Goal: Find specific page/section: Find specific page/section

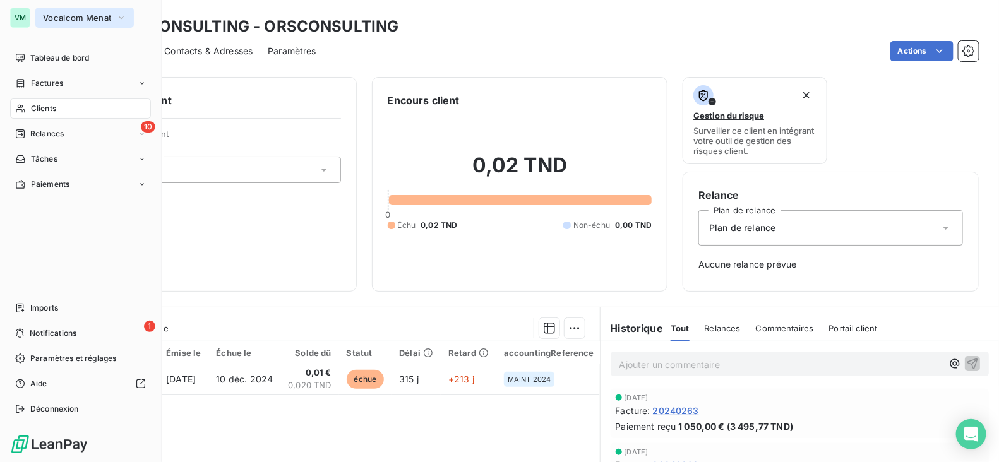
click at [51, 22] on span "Vocalcom Menat" at bounding box center [77, 18] width 68 height 10
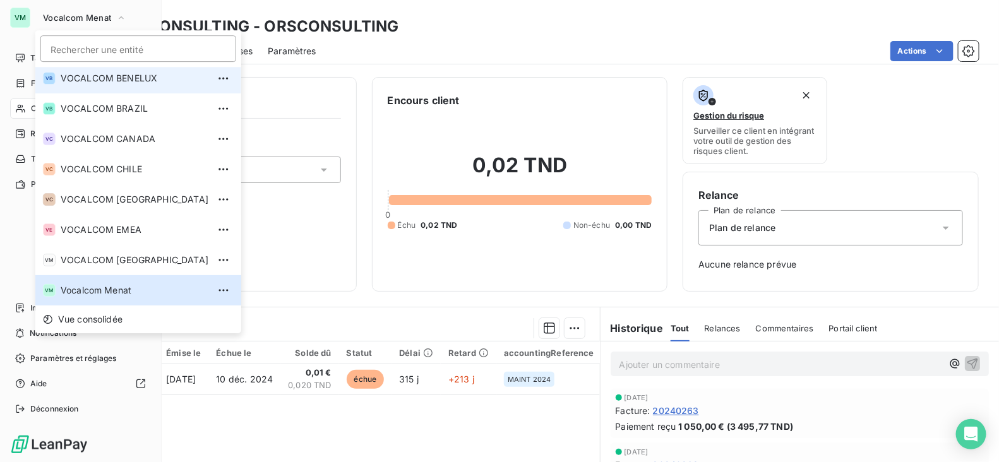
scroll to position [60, 0]
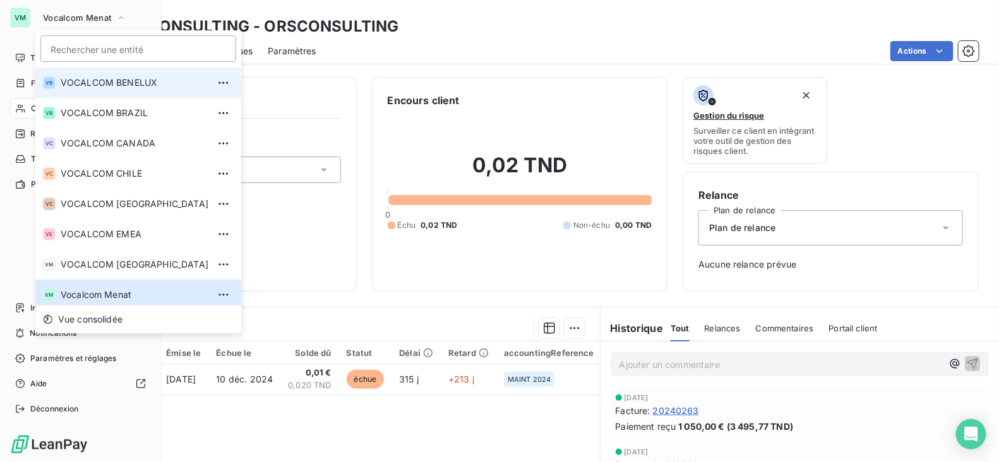
click at [123, 79] on span "VOCALCOM BENELUX" at bounding box center [135, 82] width 148 height 13
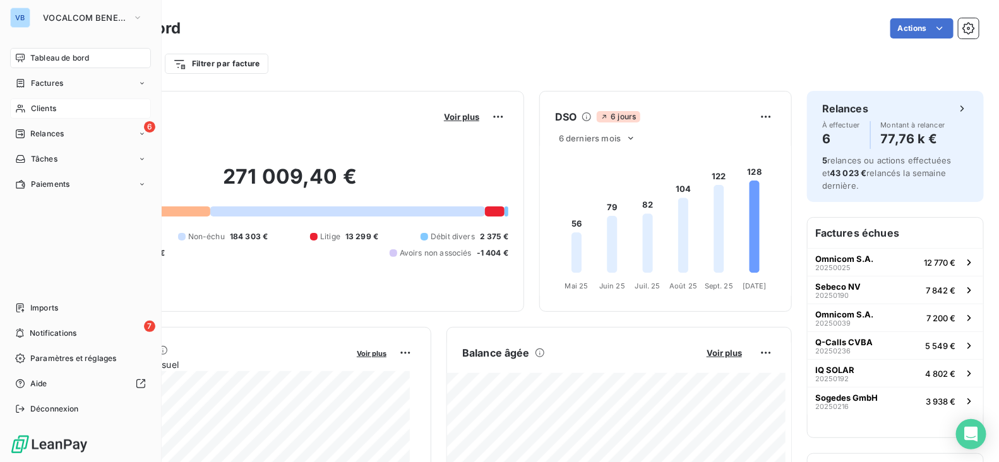
click at [54, 110] on span "Clients" at bounding box center [43, 108] width 25 height 11
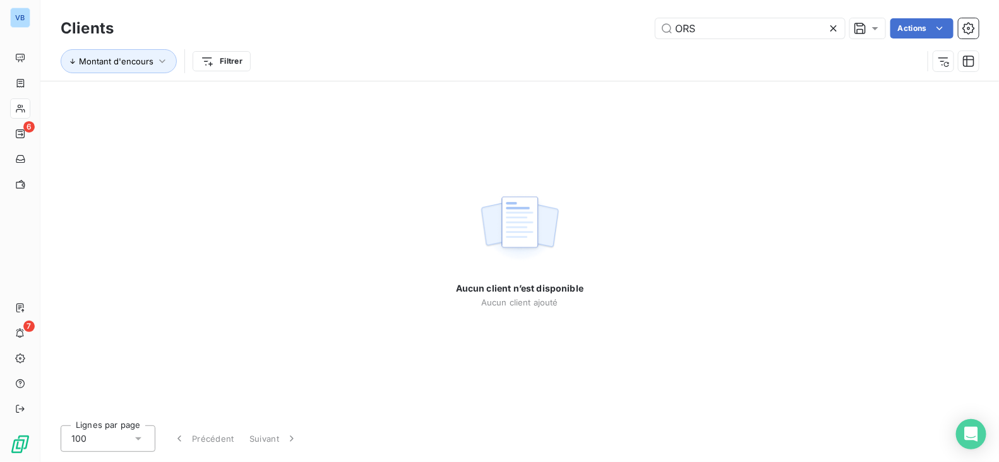
click at [837, 26] on icon at bounding box center [833, 28] width 13 height 13
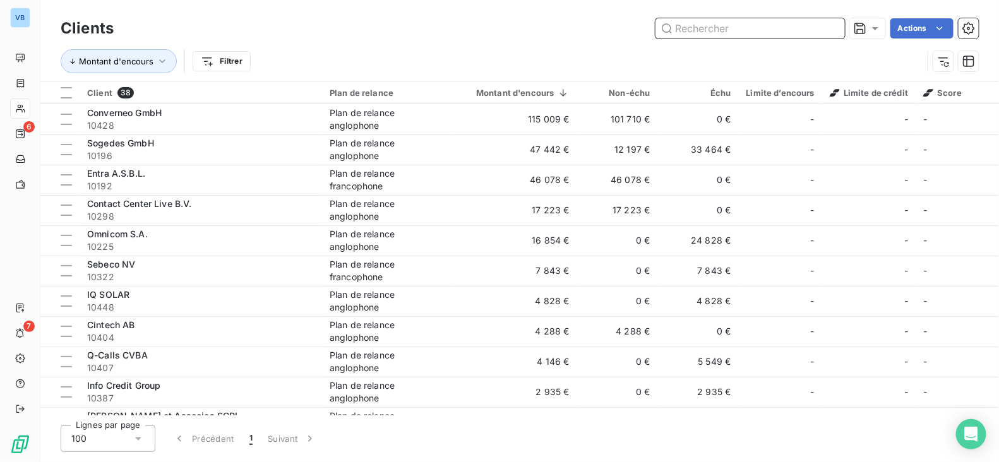
click at [708, 32] on input "text" at bounding box center [749, 28] width 189 height 20
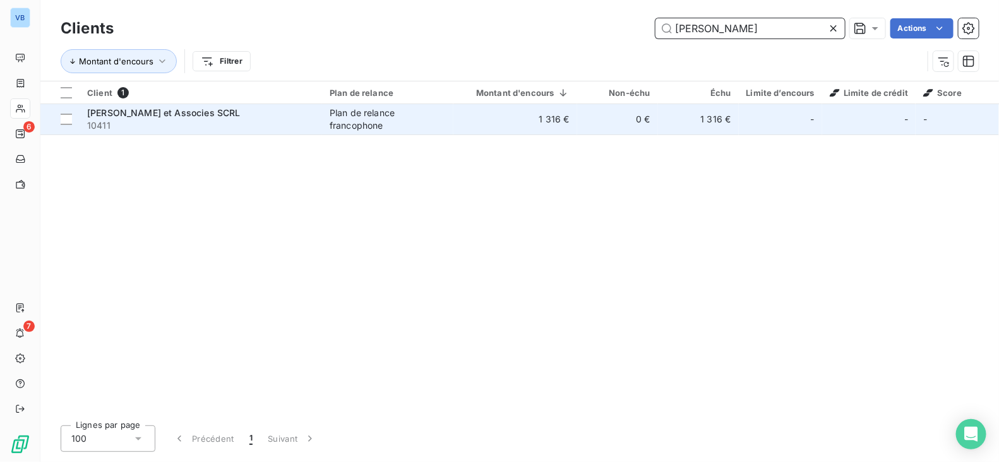
type input "[PERSON_NAME]"
click at [229, 126] on span "10411" at bounding box center [200, 125] width 227 height 13
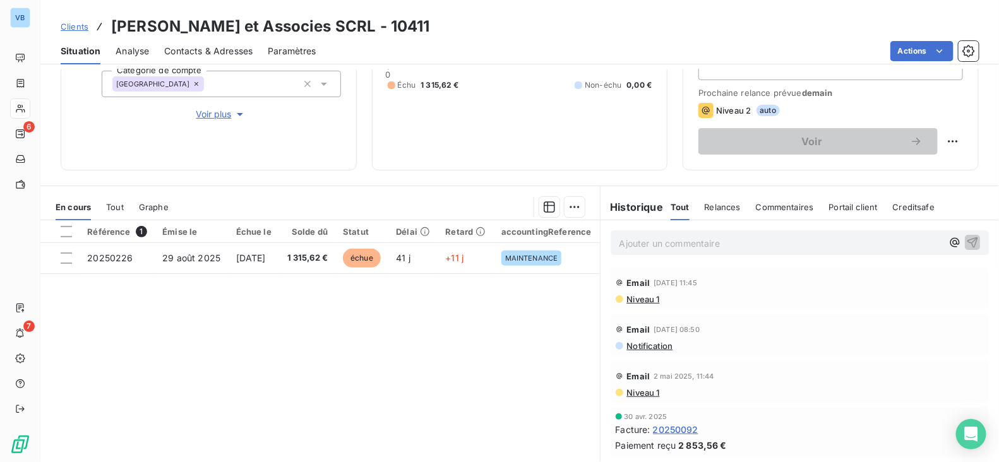
click at [345, 277] on div "Référence 1 Émise le Échue le Solde dû Statut Délai Retard accountingReference …" at bounding box center [319, 341] width 559 height 243
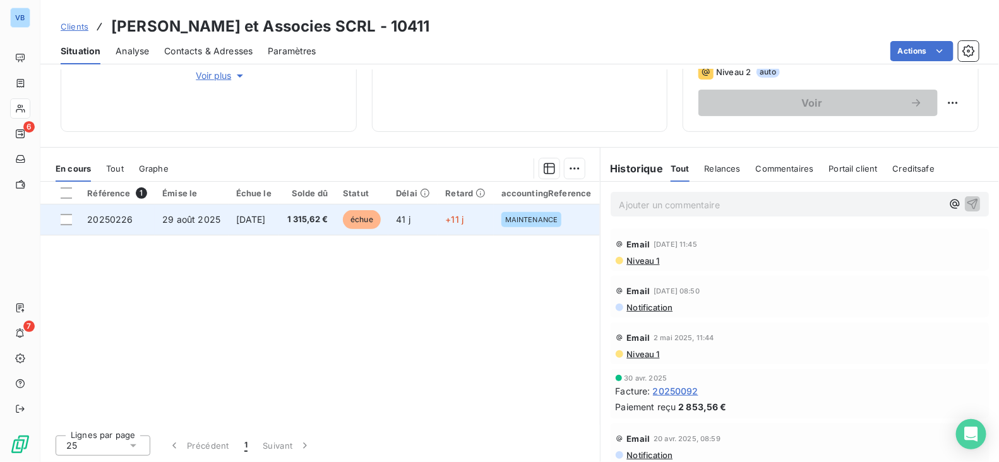
click at [242, 221] on span "[DATE]" at bounding box center [251, 219] width 30 height 11
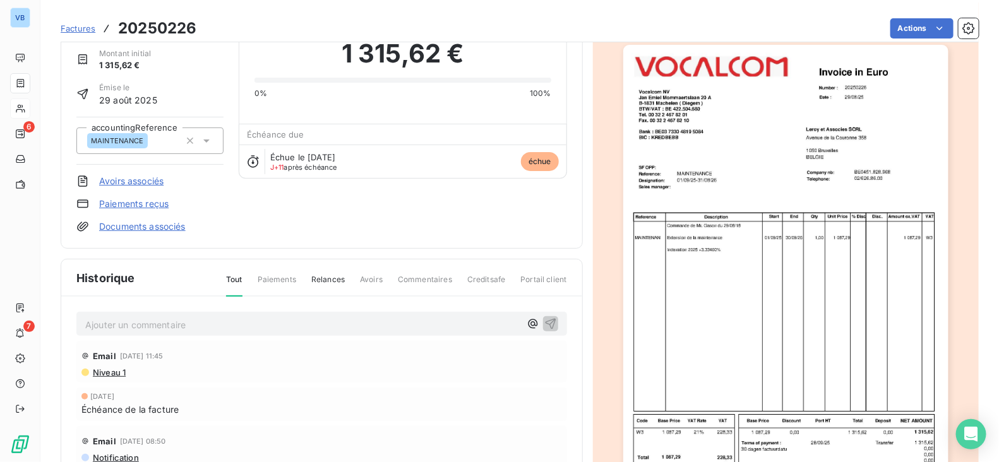
scroll to position [52, 0]
